Goal: Information Seeking & Learning: Learn about a topic

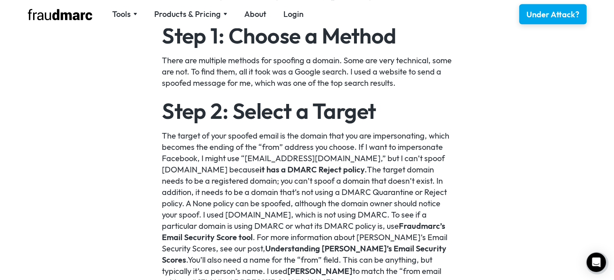
scroll to position [726, 0]
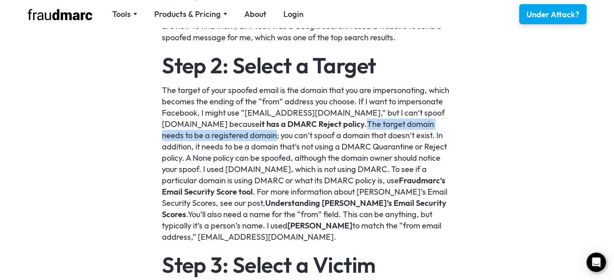
drag, startPoint x: 354, startPoint y: 124, endPoint x: 254, endPoint y: 137, distance: 100.9
click at [254, 137] on p "The target of your spoofed email is the domain that you are impersonating, whic…" at bounding box center [307, 164] width 290 height 158
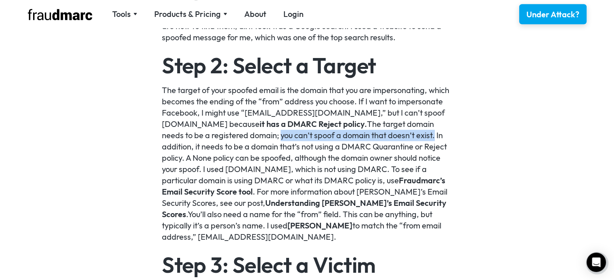
drag, startPoint x: 259, startPoint y: 135, endPoint x: 412, endPoint y: 138, distance: 152.9
click at [412, 138] on p "The target of your spoofed email is the domain that you are impersonating, whic…" at bounding box center [307, 164] width 290 height 158
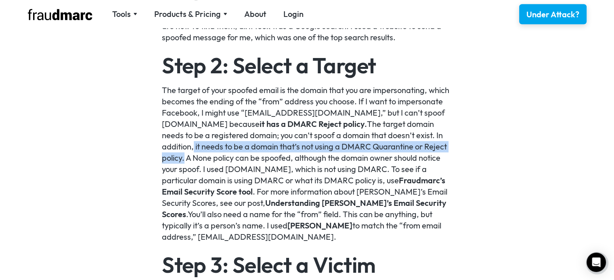
drag, startPoint x: 183, startPoint y: 159, endPoint x: 194, endPoint y: 146, distance: 16.0
click at [194, 146] on p "The target of your spoofed email is the domain that you are impersonating, whic…" at bounding box center [307, 164] width 290 height 158
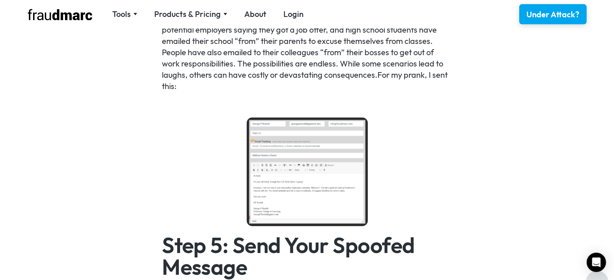
scroll to position [1049, 0]
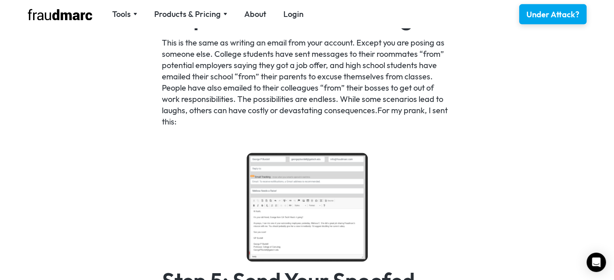
click at [321, 172] on img at bounding box center [307, 207] width 121 height 109
click at [321, 171] on img at bounding box center [307, 207] width 121 height 109
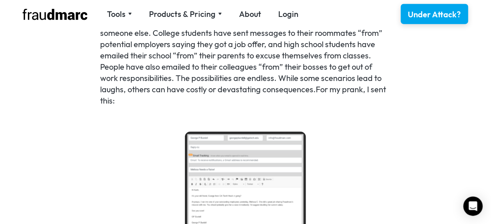
scroll to position [1010, 0]
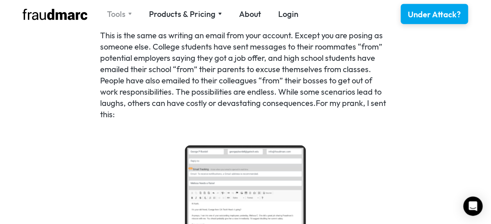
click at [128, 10] on div "Tools" at bounding box center [119, 13] width 25 height 11
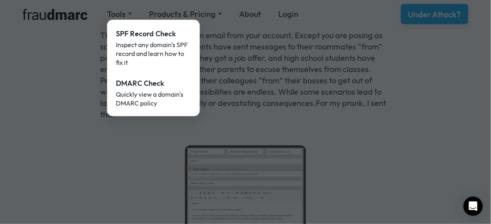
click at [132, 154] on div at bounding box center [245, 112] width 491 height 224
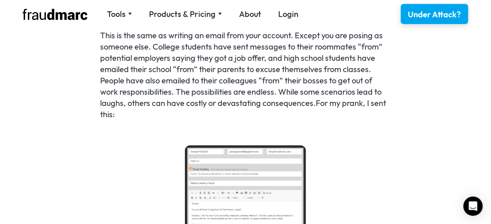
click at [221, 12] on nav "Tools SPF Record Check Inspect any domain's SPF record and learn how to fix it …" at bounding box center [202, 13] width 208 height 11
click at [215, 14] on div "Products & Pricing" at bounding box center [185, 13] width 73 height 11
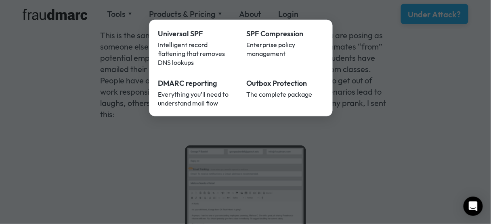
click at [358, 159] on div at bounding box center [245, 112] width 491 height 224
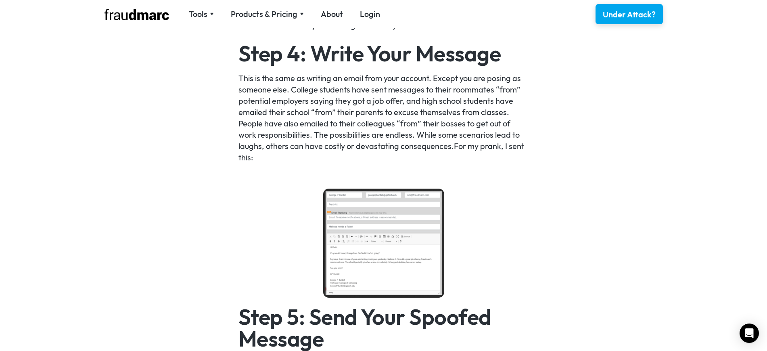
scroll to position [1012, 0]
